Goal: Task Accomplishment & Management: Manage account settings

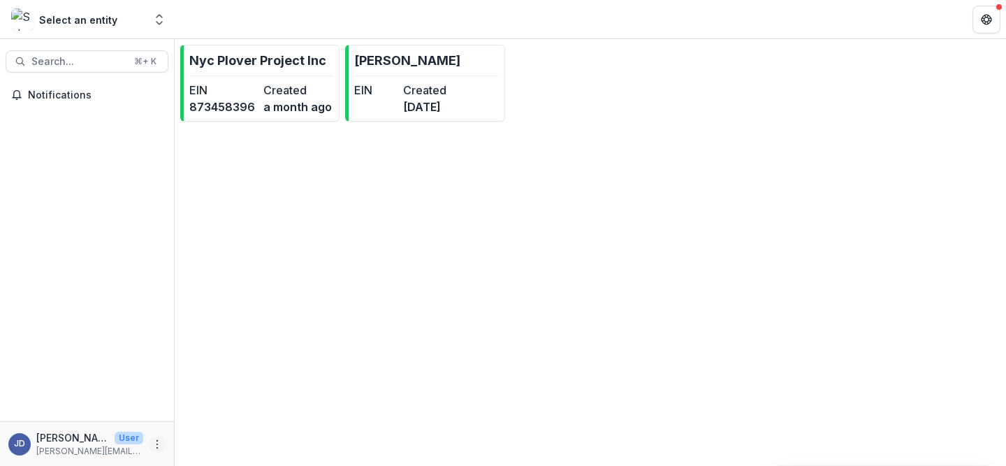
click at [159, 444] on icon "More" at bounding box center [157, 444] width 11 height 11
click at [238, 410] on link "Settings" at bounding box center [250, 414] width 150 height 23
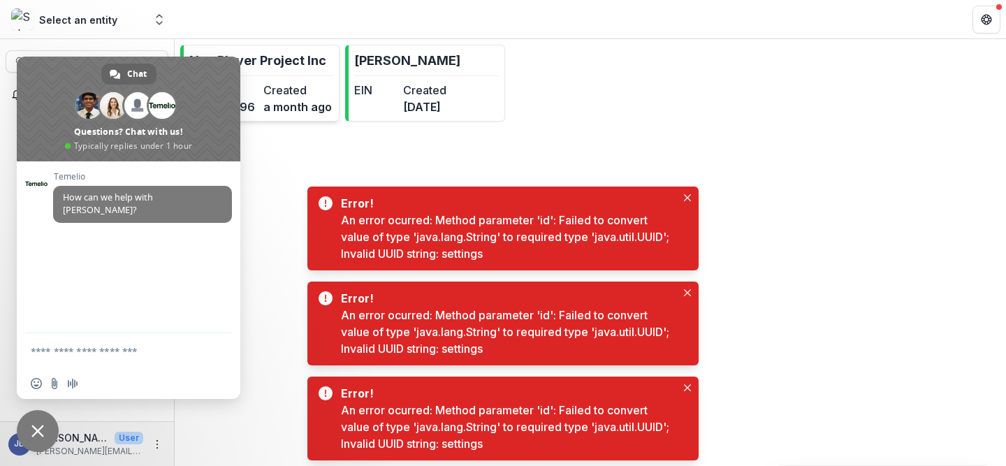
click at [279, 63] on p "Nyc Plover Project Inc" at bounding box center [257, 60] width 137 height 19
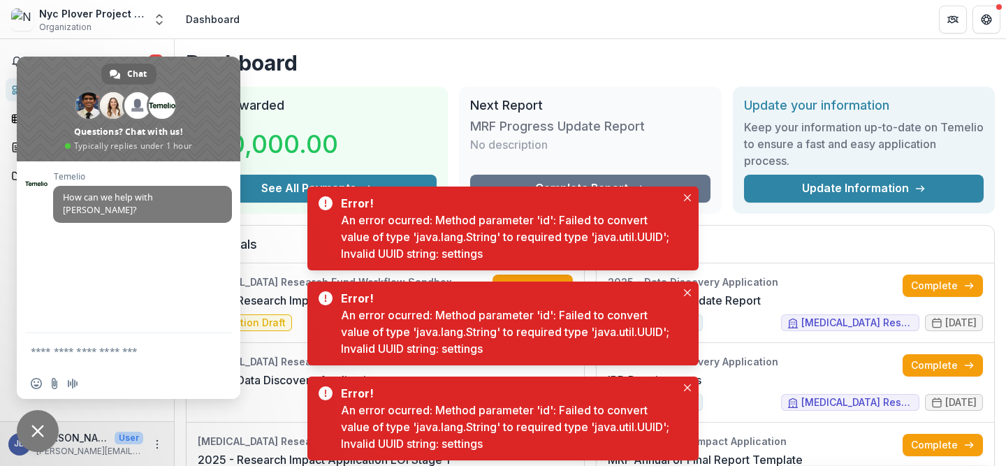
click at [31, 428] on span "Close chat" at bounding box center [37, 431] width 13 height 13
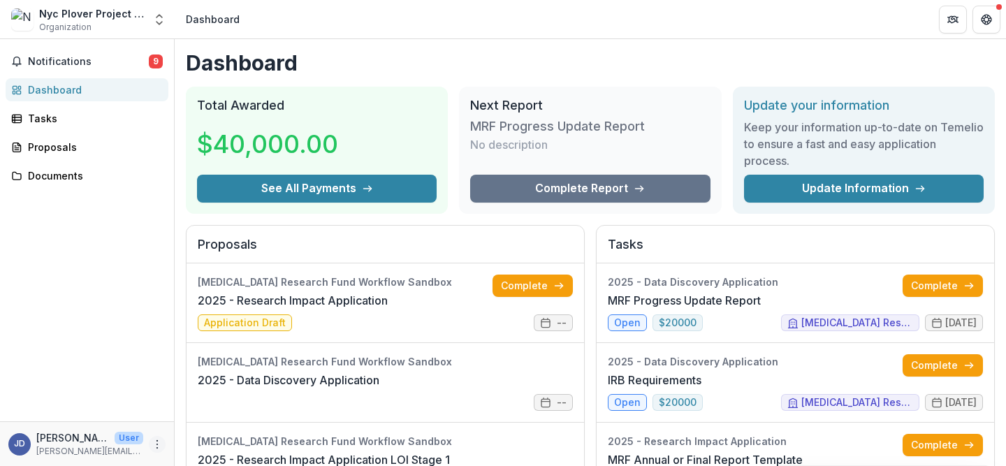
click at [155, 439] on icon "More" at bounding box center [157, 444] width 11 height 11
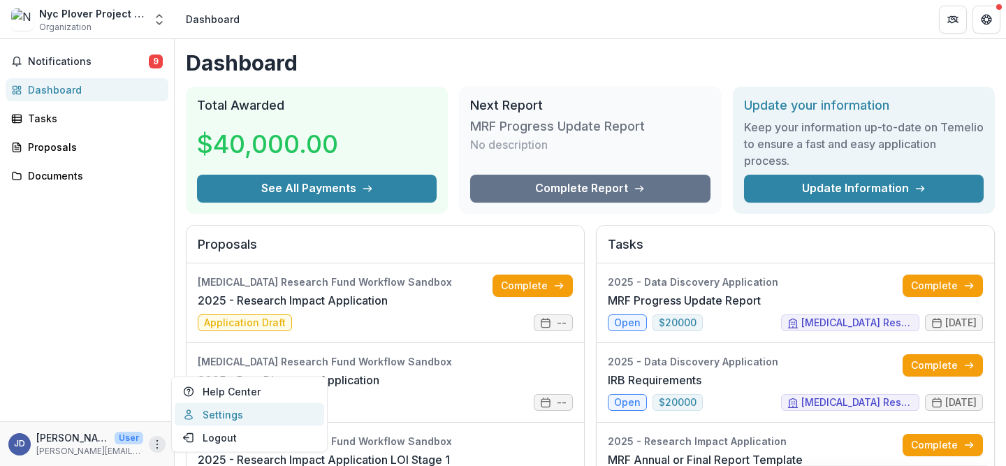
click at [228, 417] on link "Settings" at bounding box center [250, 414] width 150 height 23
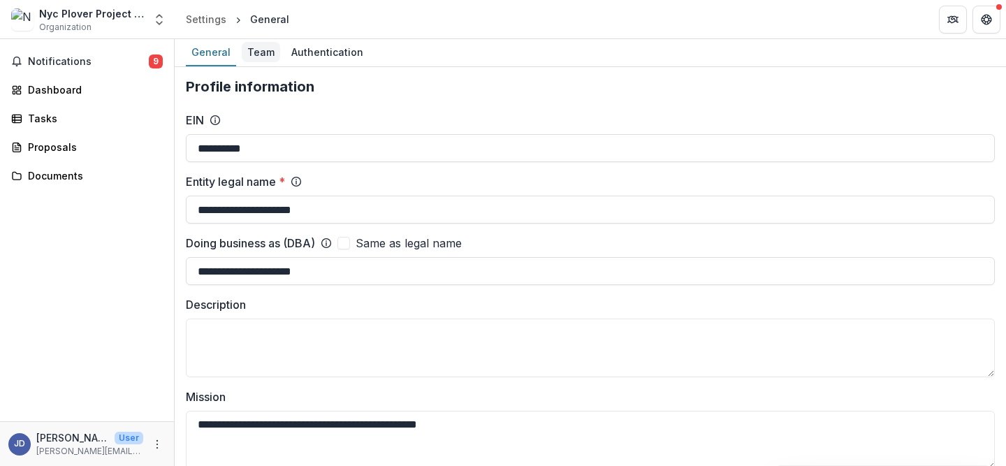
click at [256, 60] on div "Team" at bounding box center [261, 52] width 38 height 20
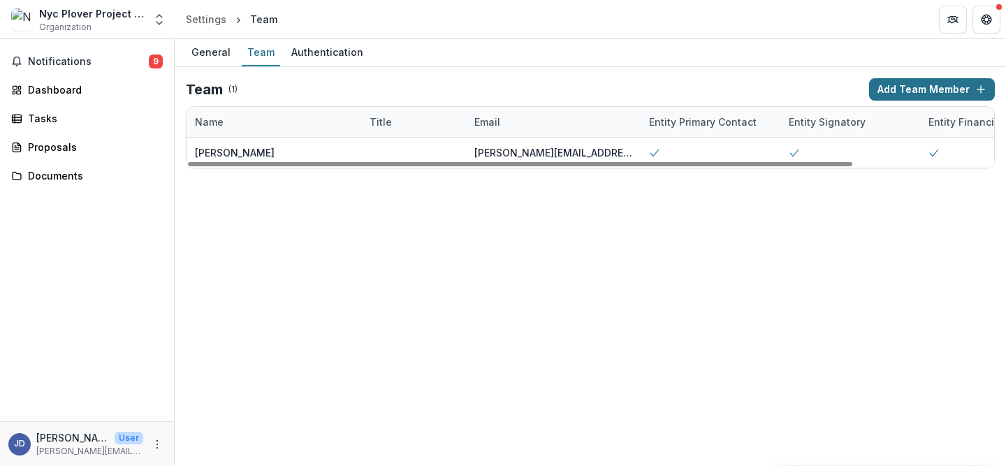
click at [915, 87] on button "Add Team Member" at bounding box center [932, 89] width 126 height 22
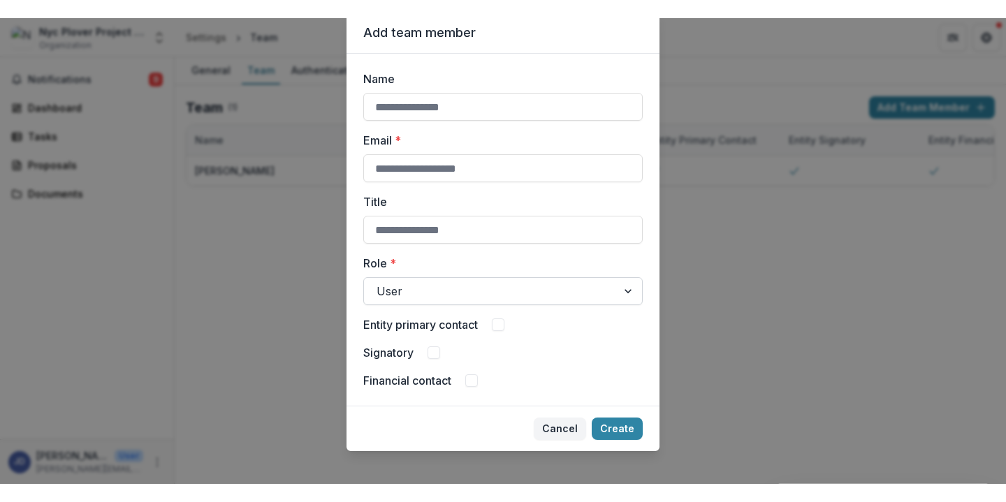
scroll to position [50, 0]
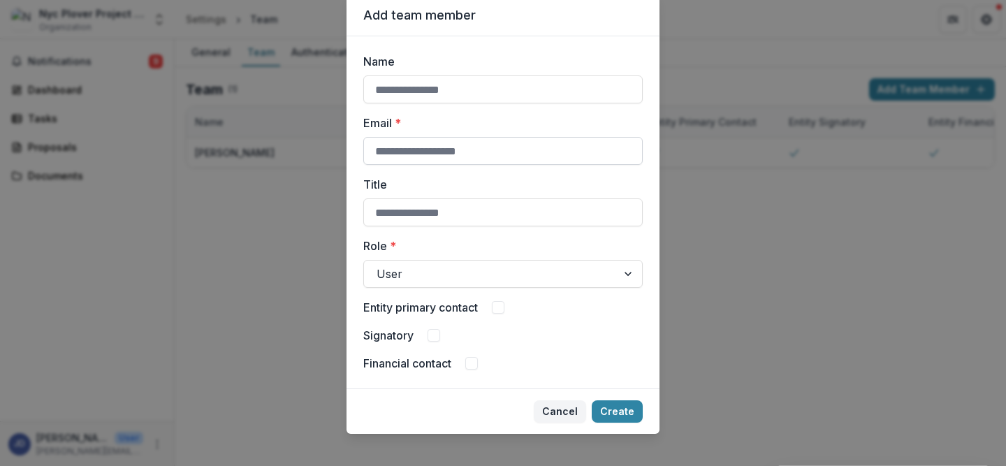
click at [436, 163] on input "Email *" at bounding box center [502, 151] width 279 height 28
click at [555, 267] on div at bounding box center [491, 274] width 228 height 20
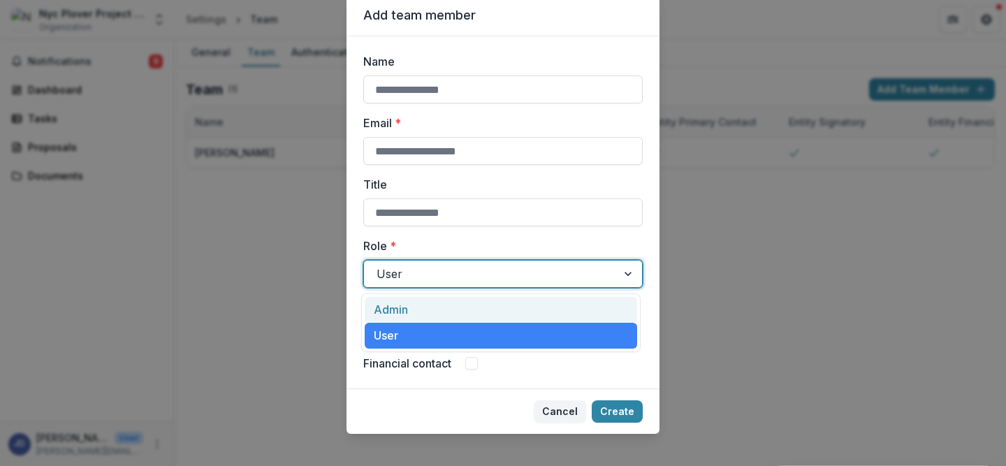
click at [536, 245] on label "Role *" at bounding box center [498, 246] width 271 height 17
click at [380, 266] on input "Role *" at bounding box center [378, 274] width 3 height 17
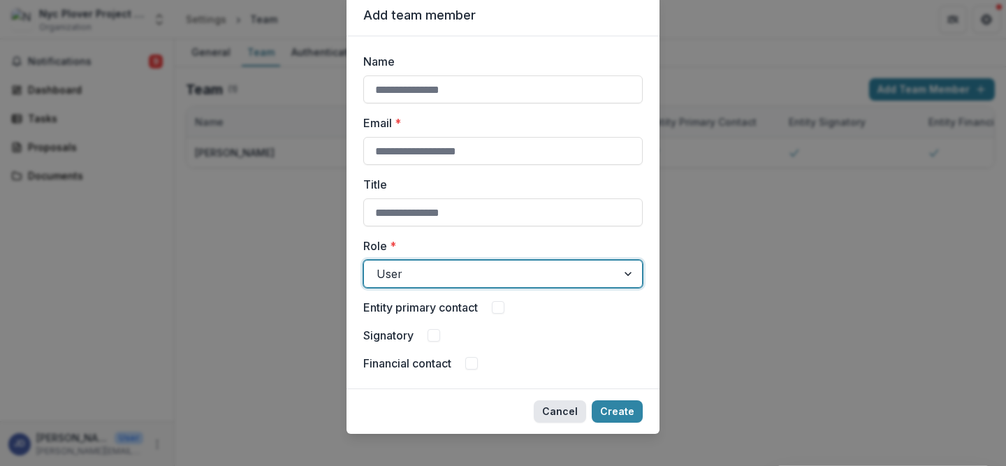
click at [561, 411] on button "Cancel" at bounding box center [560, 411] width 52 height 22
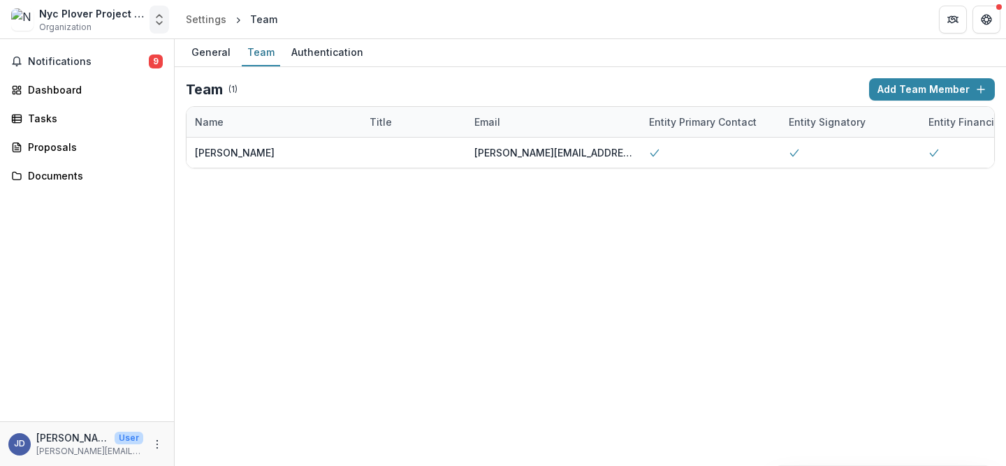
click at [157, 29] on button "Open entity switcher" at bounding box center [160, 20] width 20 height 28
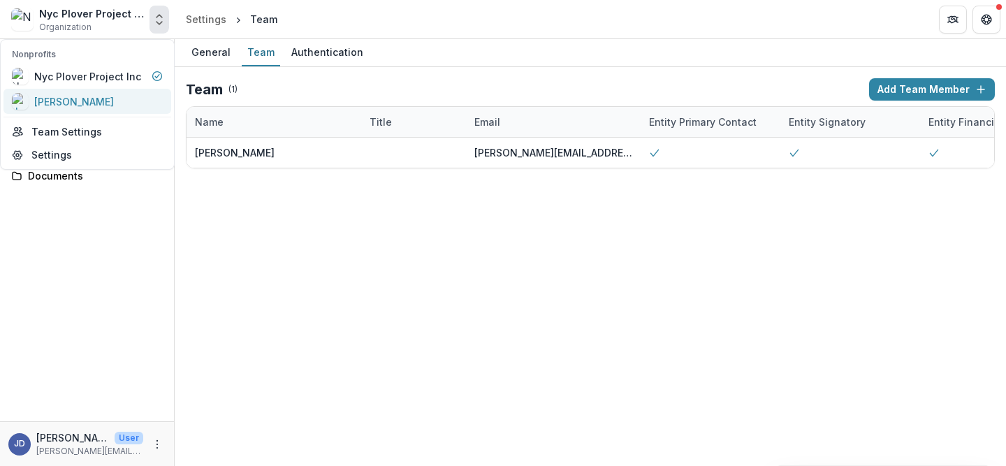
click at [92, 108] on div "[PERSON_NAME]" at bounding box center [87, 101] width 151 height 17
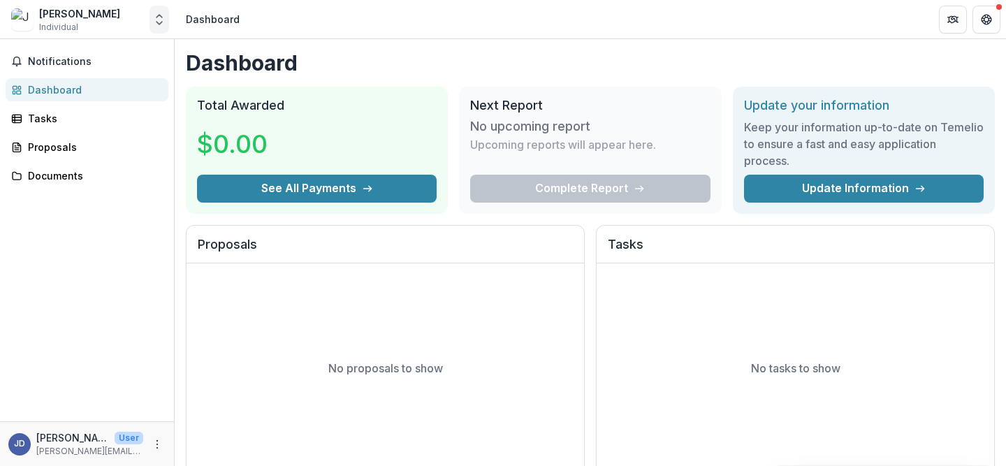
click at [158, 26] on icon "Open entity switcher" at bounding box center [159, 20] width 14 height 14
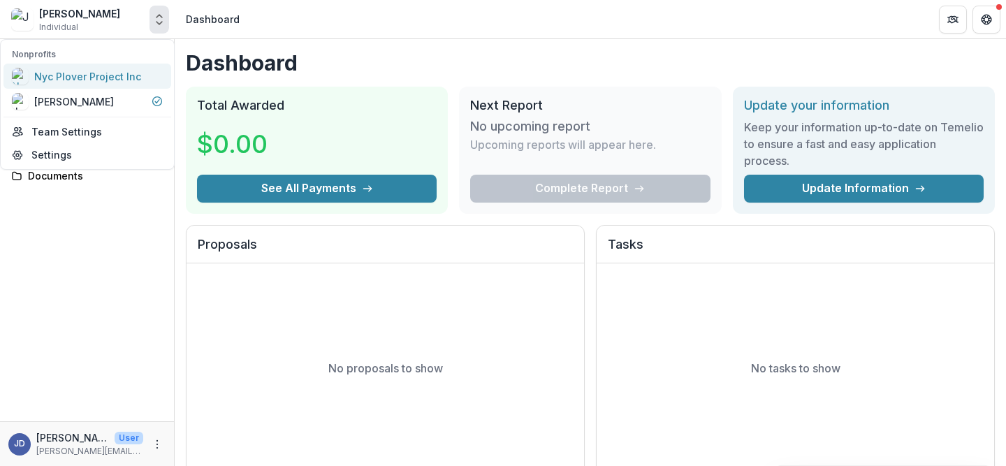
click at [103, 78] on div "Nyc Plover Project Inc" at bounding box center [87, 76] width 107 height 15
